Goal: Task Accomplishment & Management: Use online tool/utility

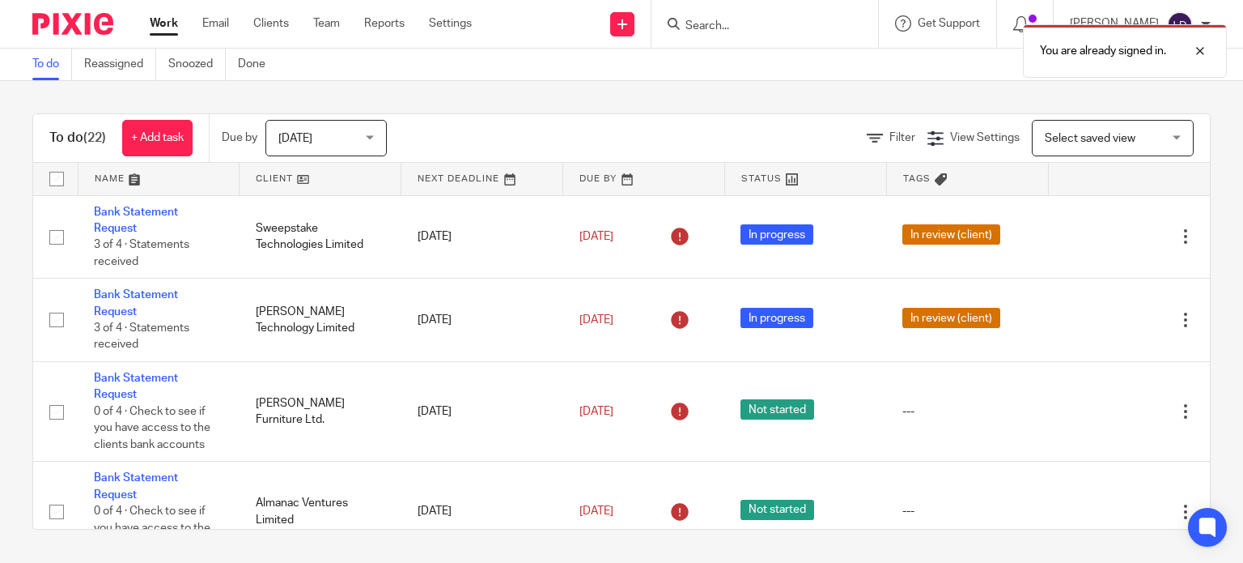
click at [324, 180] on link at bounding box center [320, 179] width 161 height 32
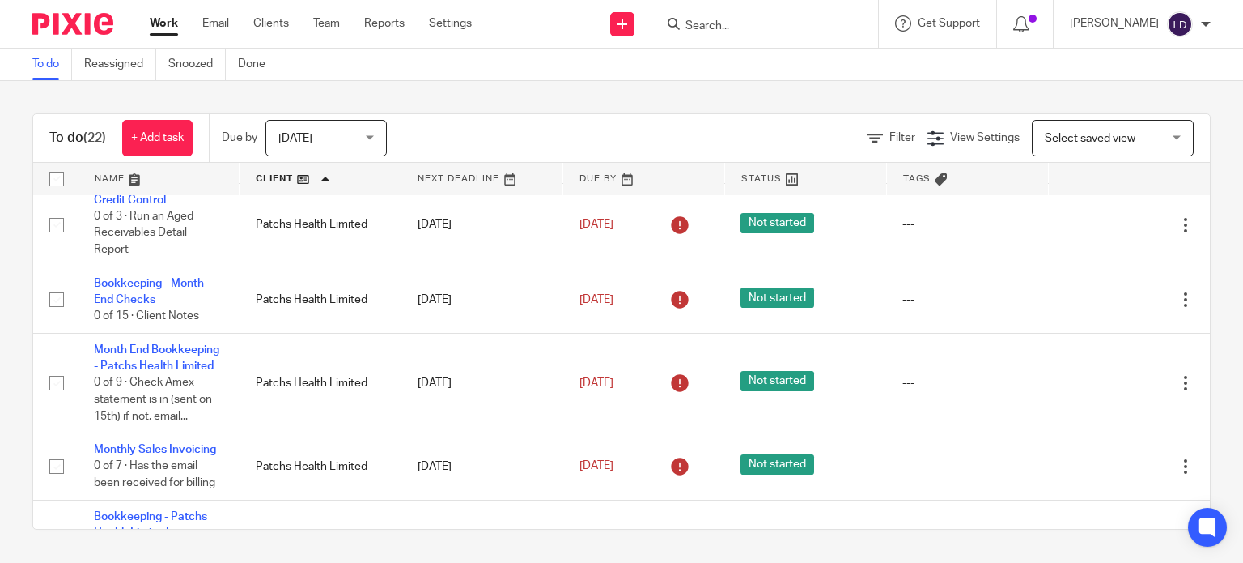
scroll to position [674, 0]
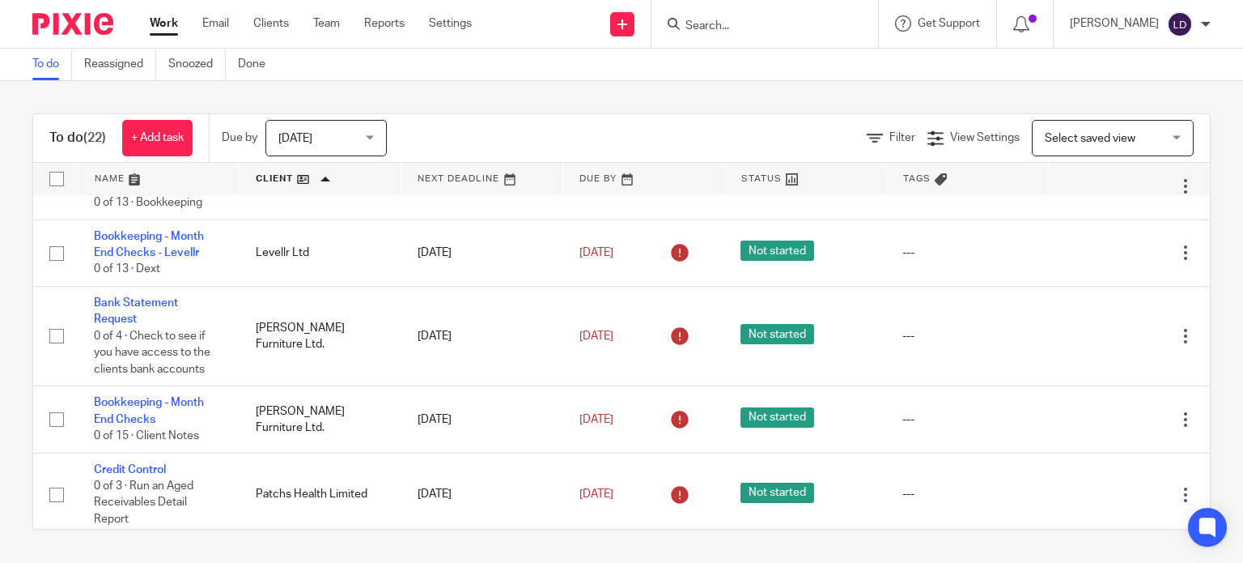
click at [834, 23] on form at bounding box center [770, 24] width 172 height 20
click at [700, 20] on input "Search" at bounding box center [757, 26] width 146 height 15
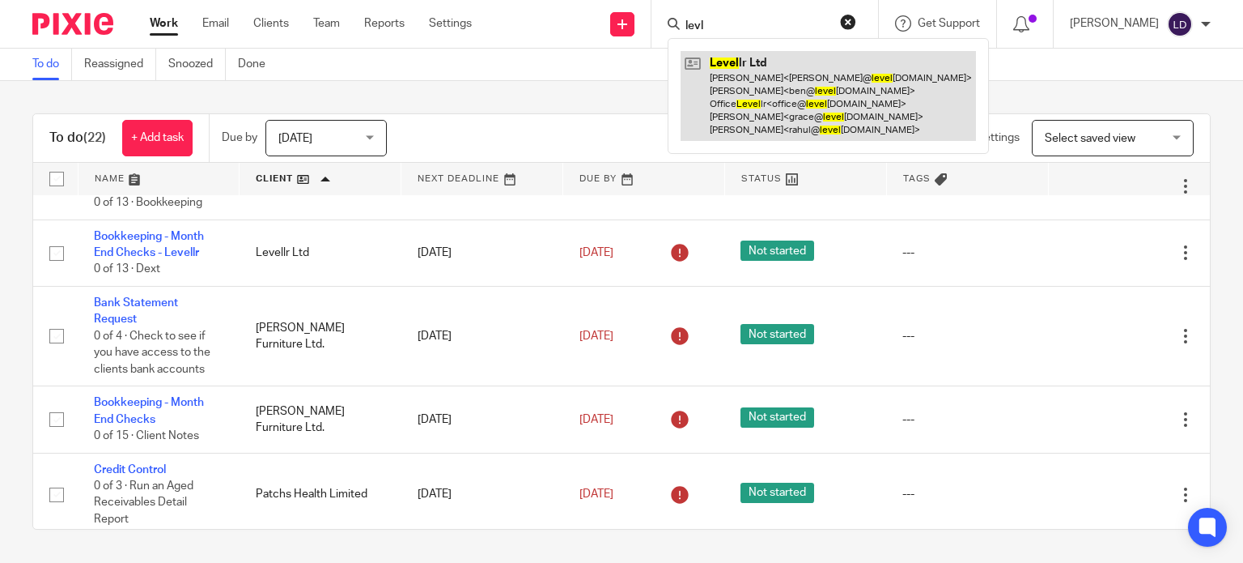
type input "levl"
click at [815, 88] on link at bounding box center [828, 96] width 295 height 90
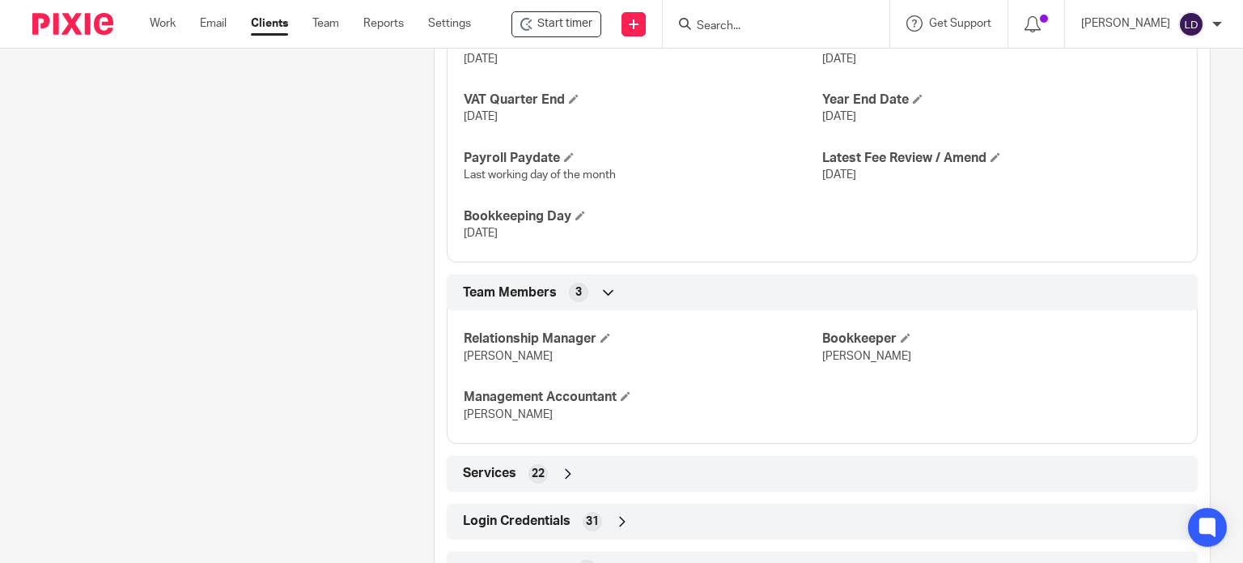
scroll to position [1123, 0]
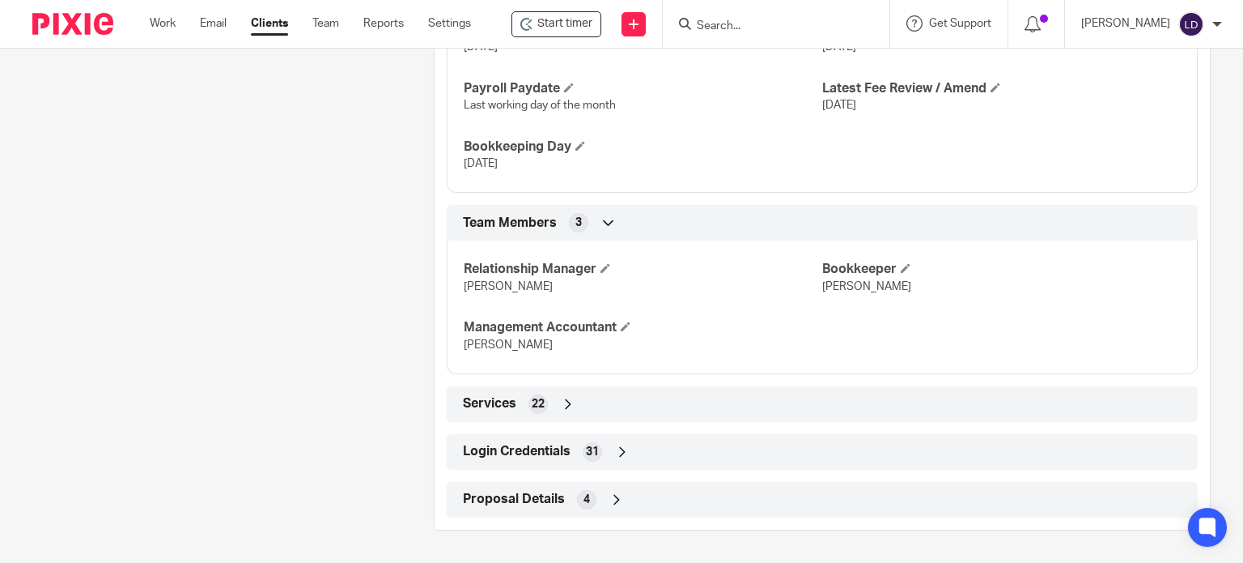
click at [617, 452] on icon at bounding box center [622, 452] width 16 height 16
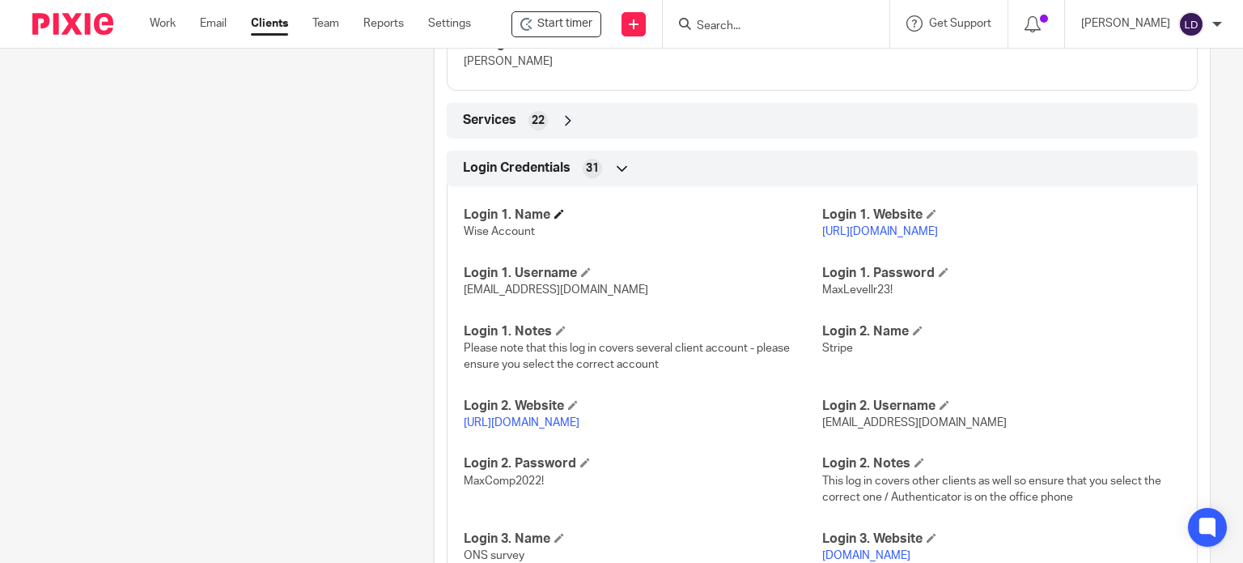
scroll to position [2119, 0]
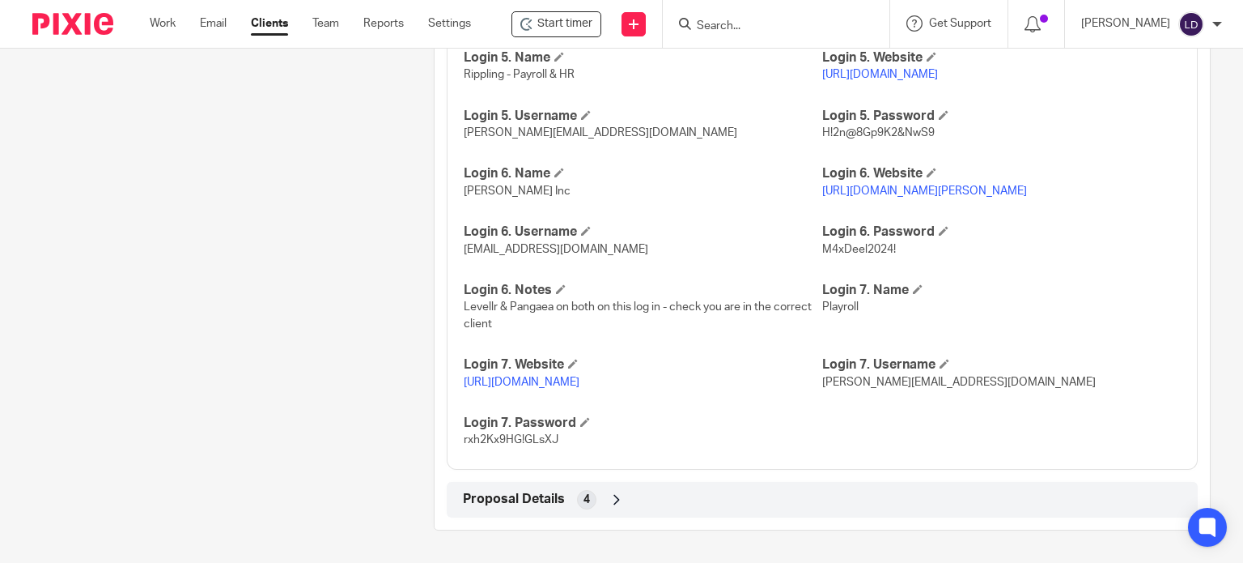
click at [580, 381] on link "https://app.playroll.com/dashboard" at bounding box center [522, 381] width 116 height 11
click at [839, 381] on span "barbara@maxaccountants.co.uk" at bounding box center [959, 381] width 274 height 11
copy p "barbara@maxaccountants.co.uk"
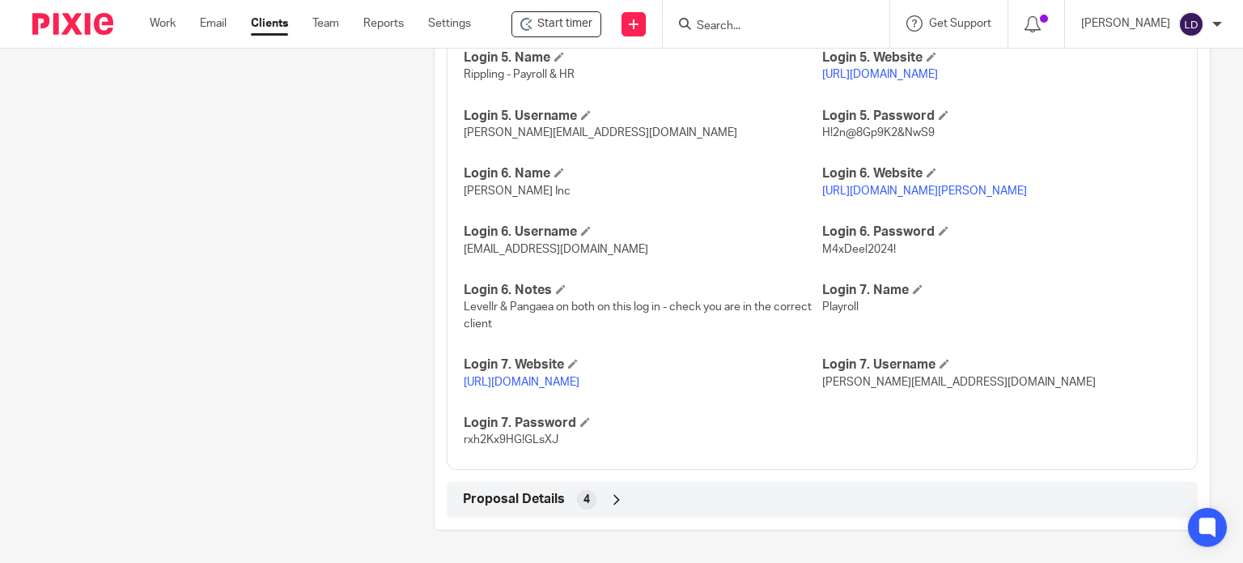
click at [499, 436] on span "rxh2Kx9HG!GLsXJ" at bounding box center [511, 439] width 95 height 11
copy p "rxh2Kx9HG!GLsXJ"
click at [151, 26] on link "Work" at bounding box center [163, 23] width 26 height 16
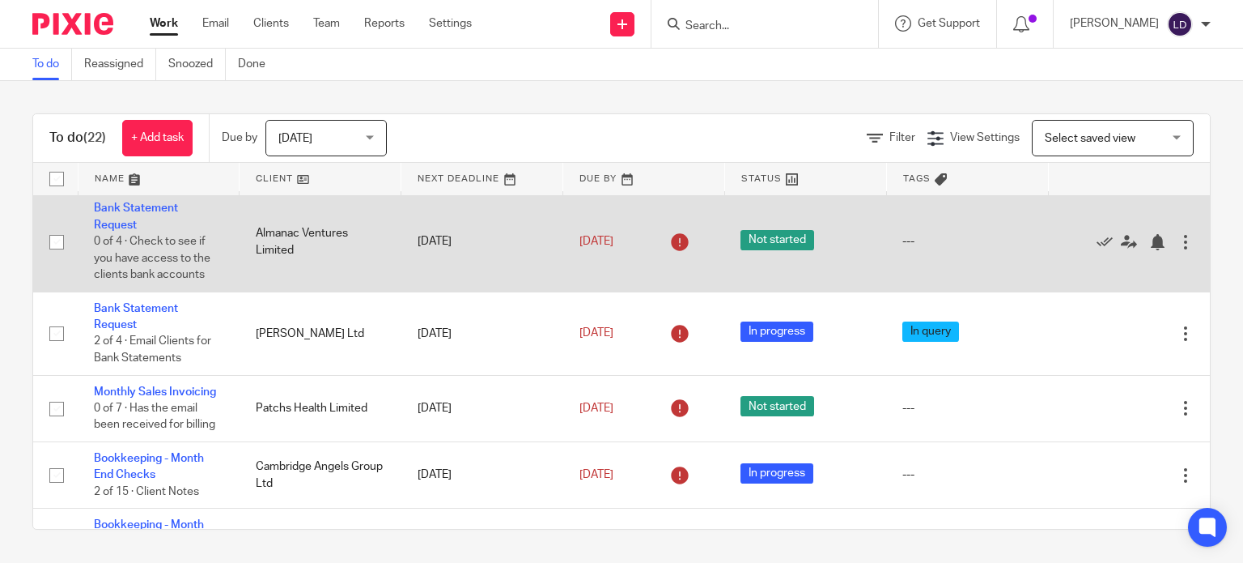
scroll to position [405, 0]
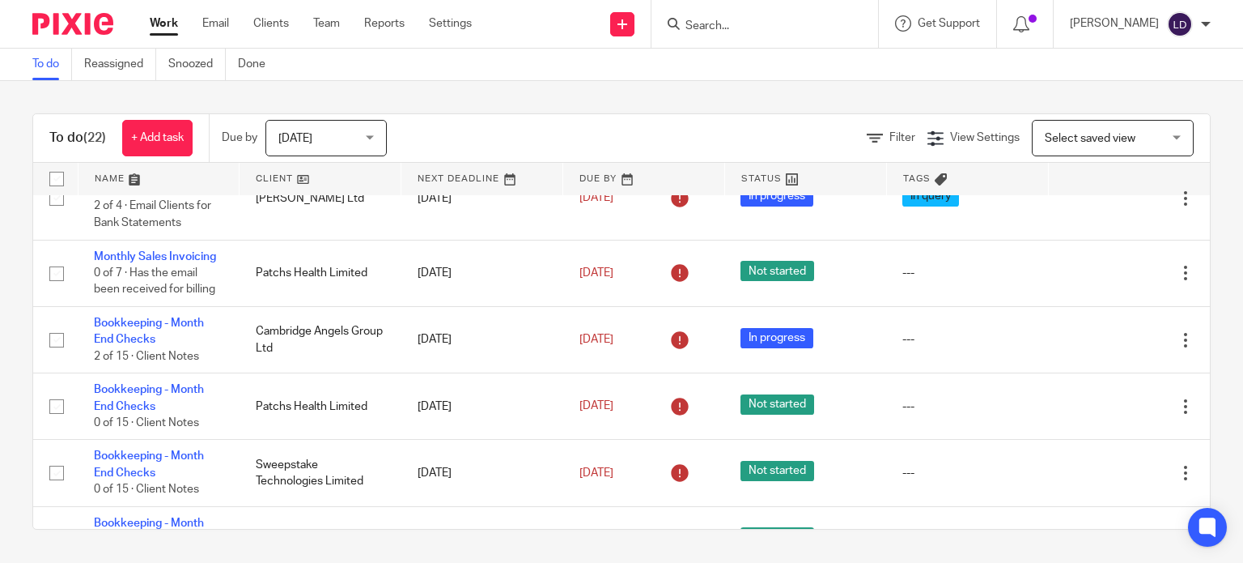
click at [304, 177] on link at bounding box center [320, 179] width 161 height 32
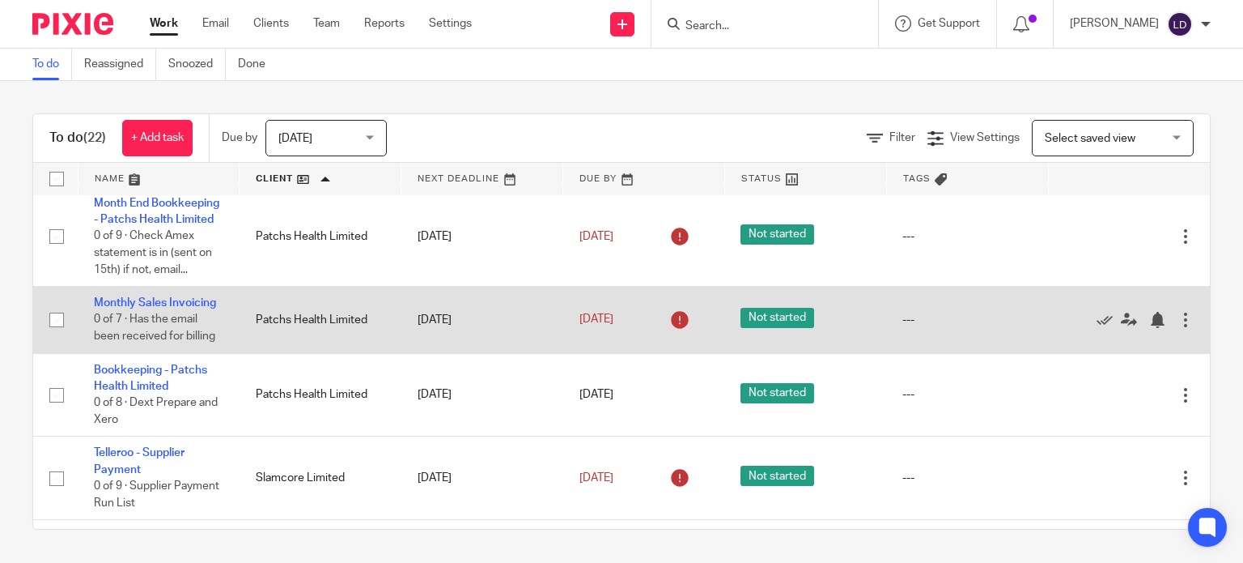
scroll to position [1214, 0]
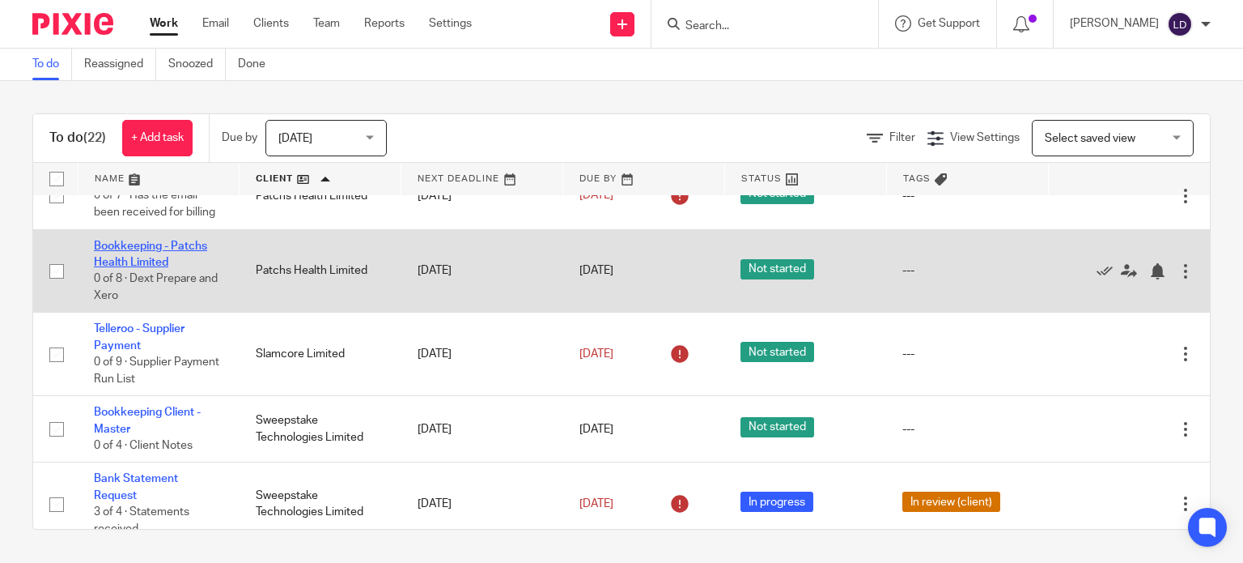
click at [163, 268] on link "Bookkeeping - Patchs Health Limited" at bounding box center [150, 254] width 113 height 28
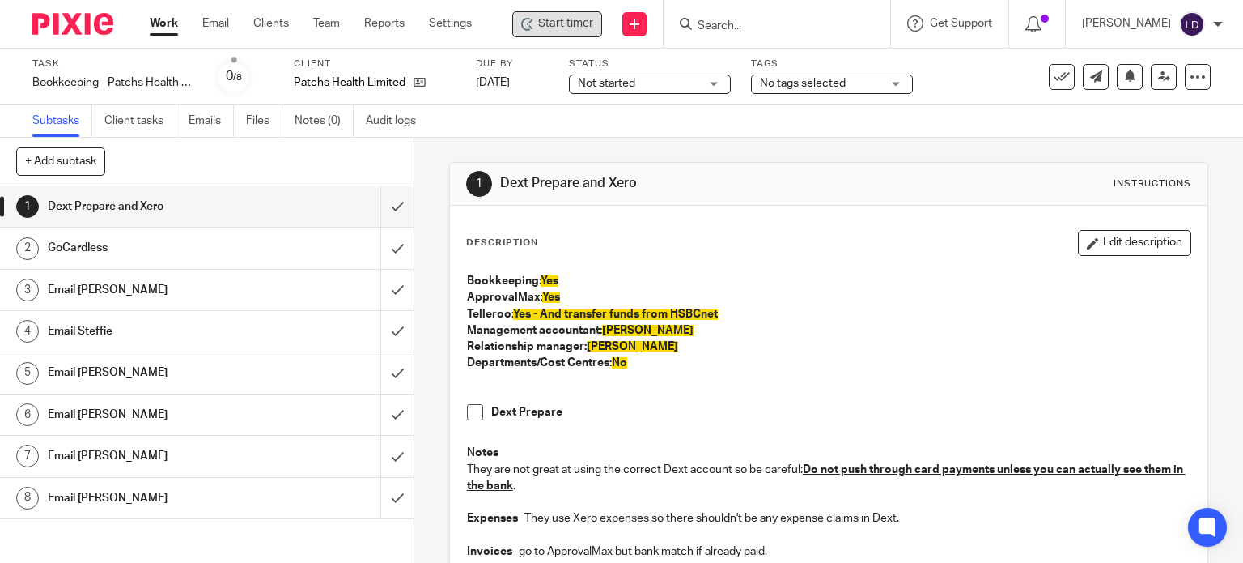
click at [549, 29] on span "Start timer" at bounding box center [565, 23] width 55 height 17
click at [585, 25] on span "Stop timer" at bounding box center [563, 23] width 53 height 17
click at [622, 91] on span "Not started" at bounding box center [638, 83] width 121 height 17
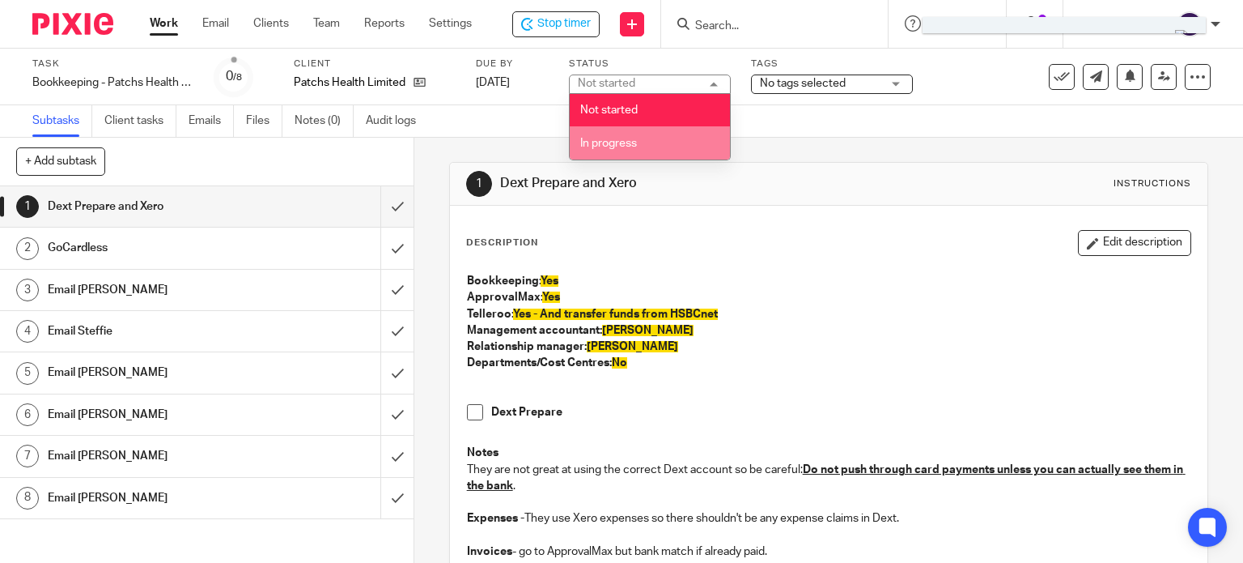
click at [628, 138] on li "In progress" at bounding box center [650, 142] width 160 height 33
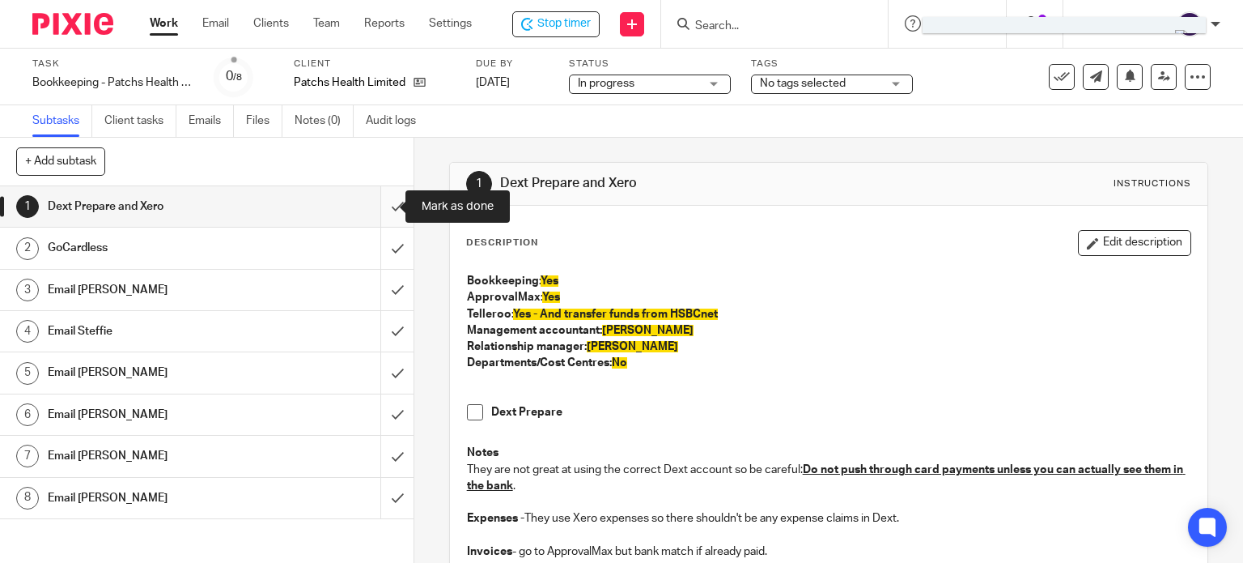
click at [389, 200] on input "submit" at bounding box center [207, 206] width 414 height 40
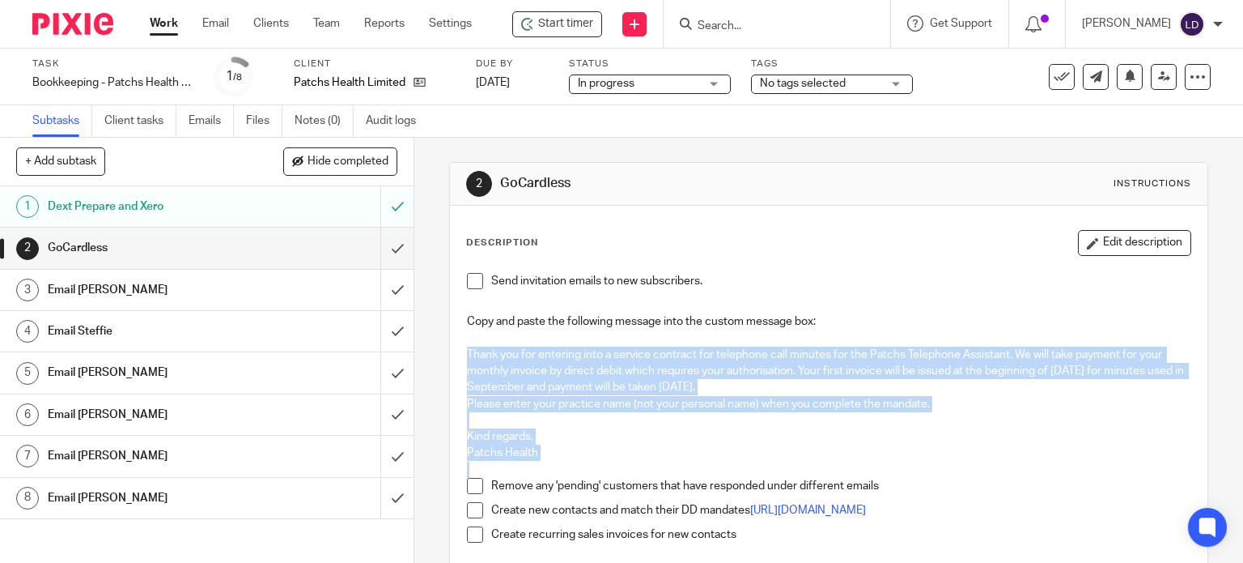
drag, startPoint x: 462, startPoint y: 354, endPoint x: 518, endPoint y: 441, distance: 103.7
click at [534, 462] on div "Send invitation emails to new subscribers. Copy and paste the following message…" at bounding box center [829, 438] width 741 height 347
copy div "Thank you for entering into a service contract for telephone call minutes for t…"
